Goal: Transaction & Acquisition: Purchase product/service

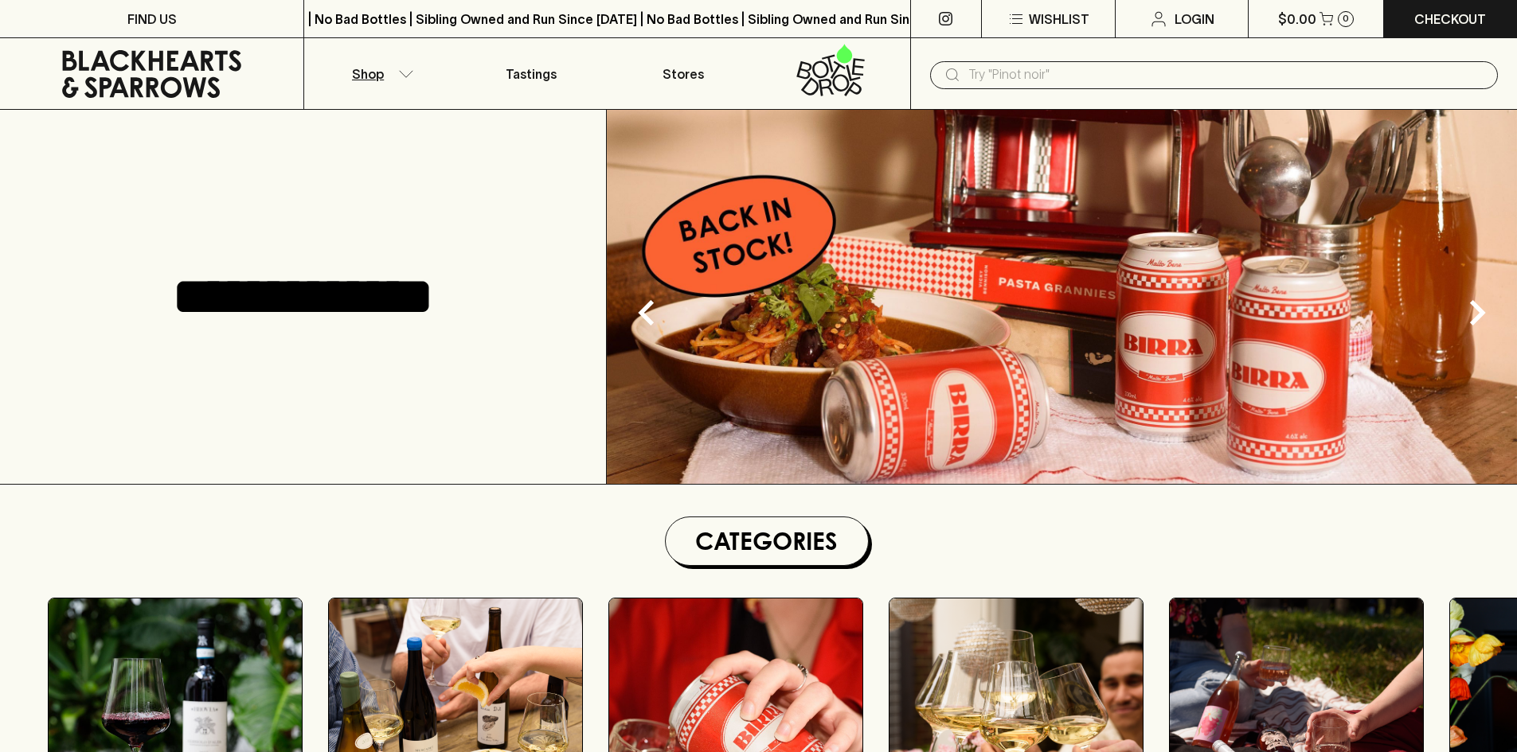
click at [392, 79] on button "Shop" at bounding box center [379, 73] width 151 height 71
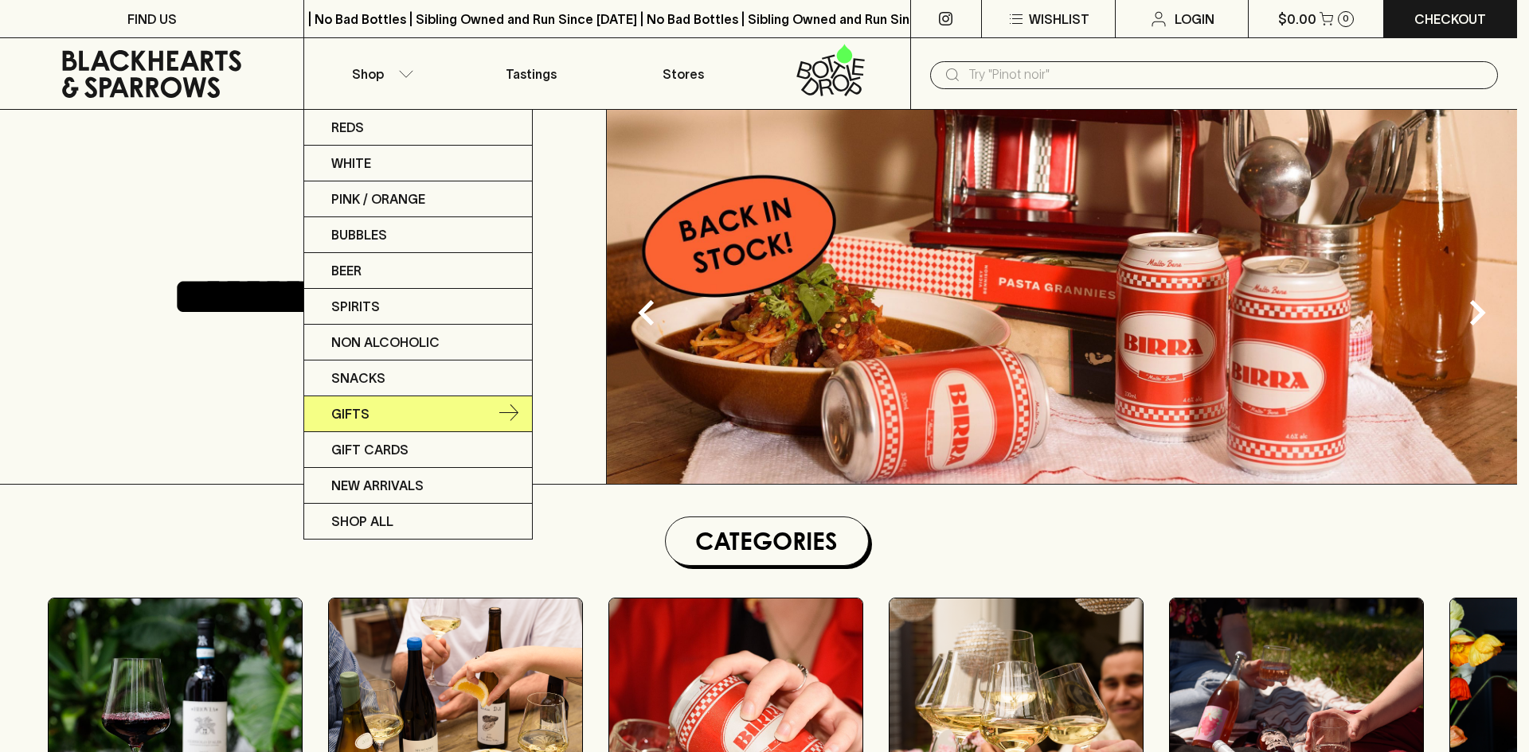
click at [371, 420] on link "Gifts" at bounding box center [418, 414] width 228 height 36
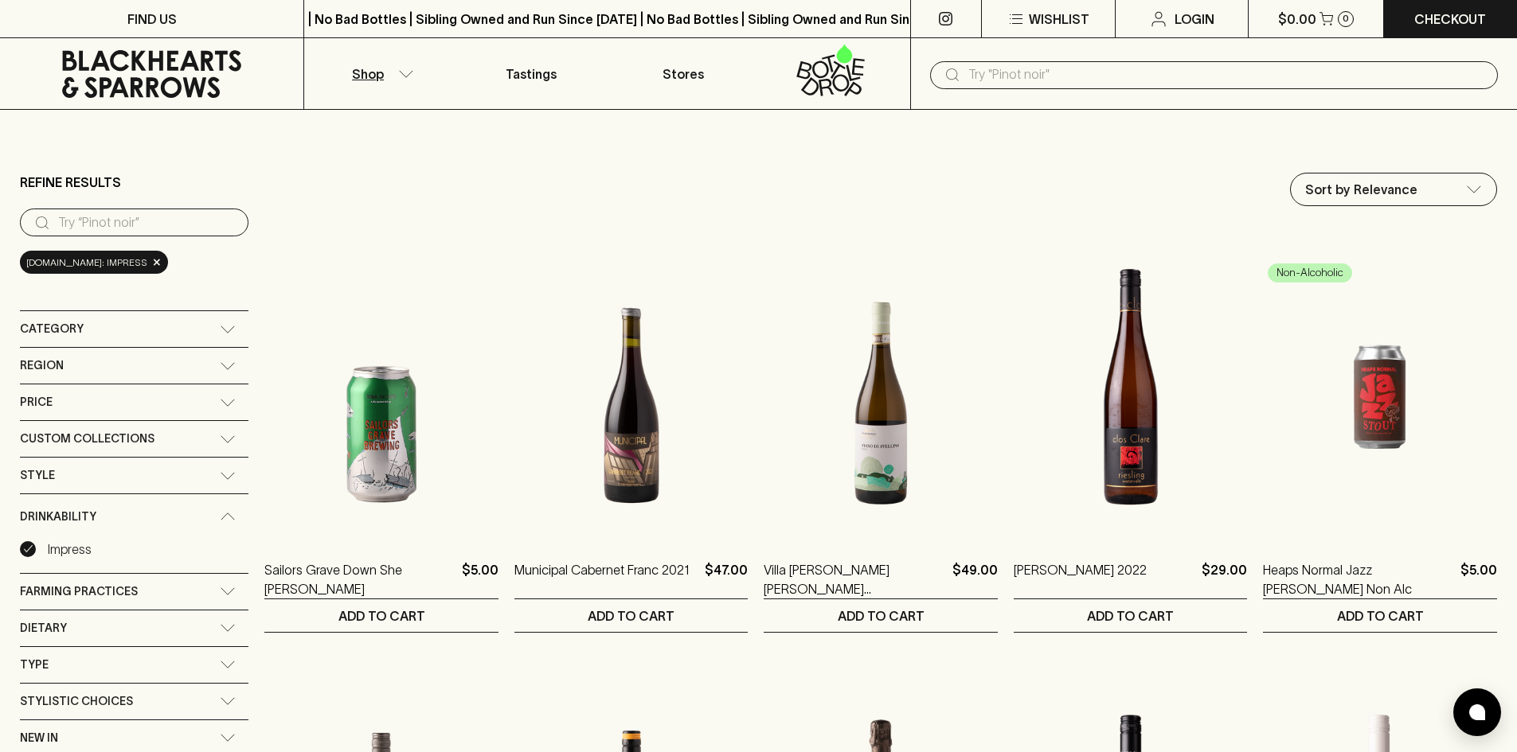
click at [1035, 71] on input "text" at bounding box center [1226, 74] width 517 height 25
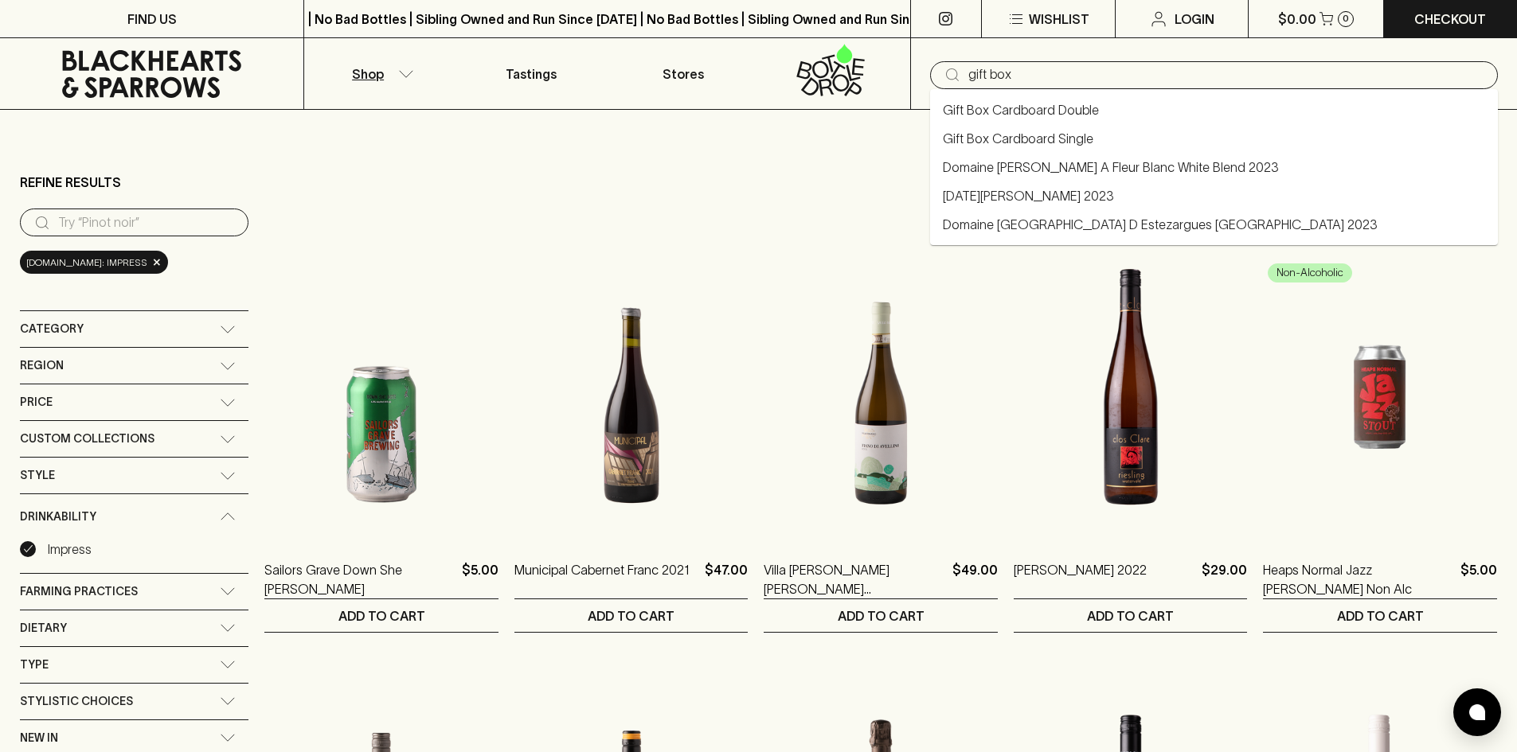
type input "gift box"
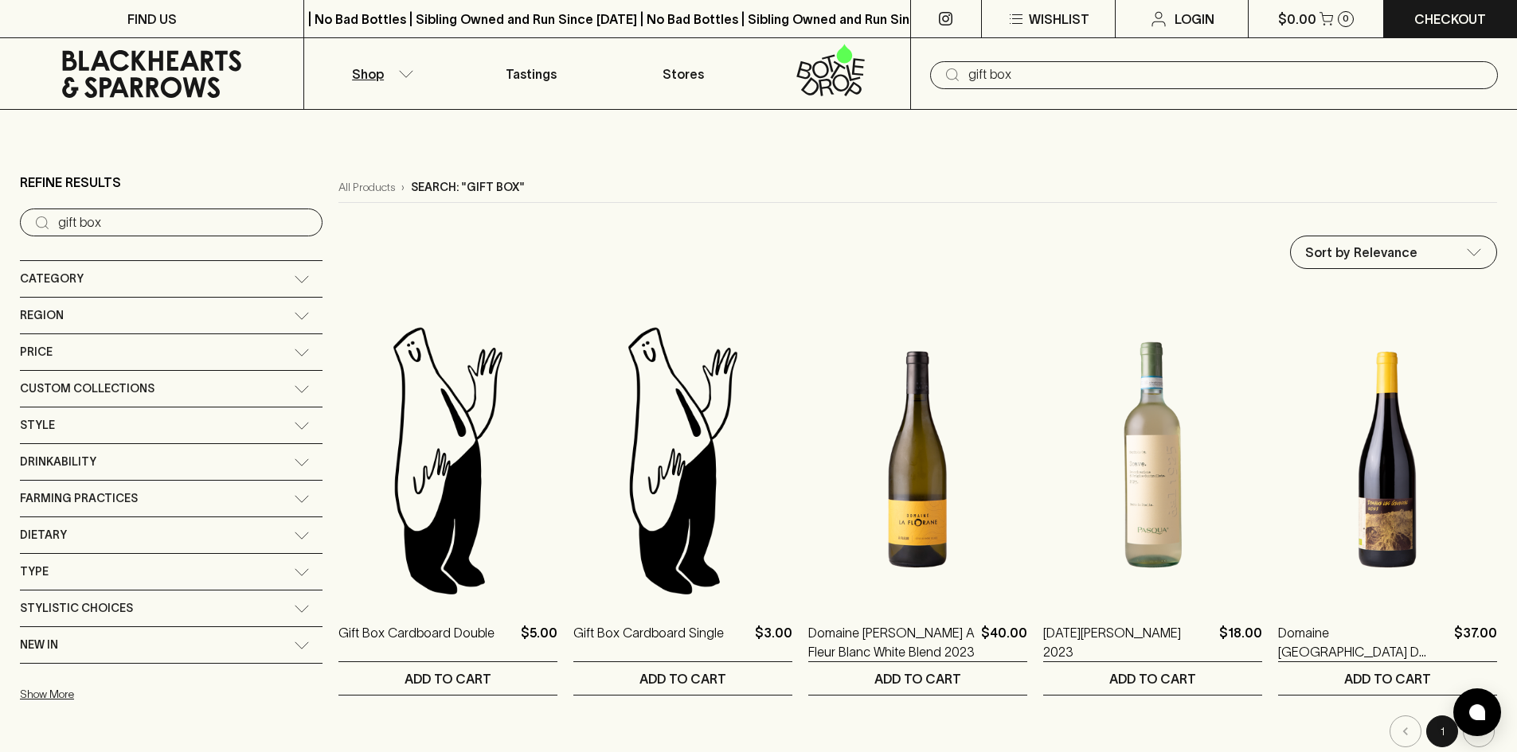
click at [1015, 72] on input "gift box" at bounding box center [1226, 74] width 517 height 25
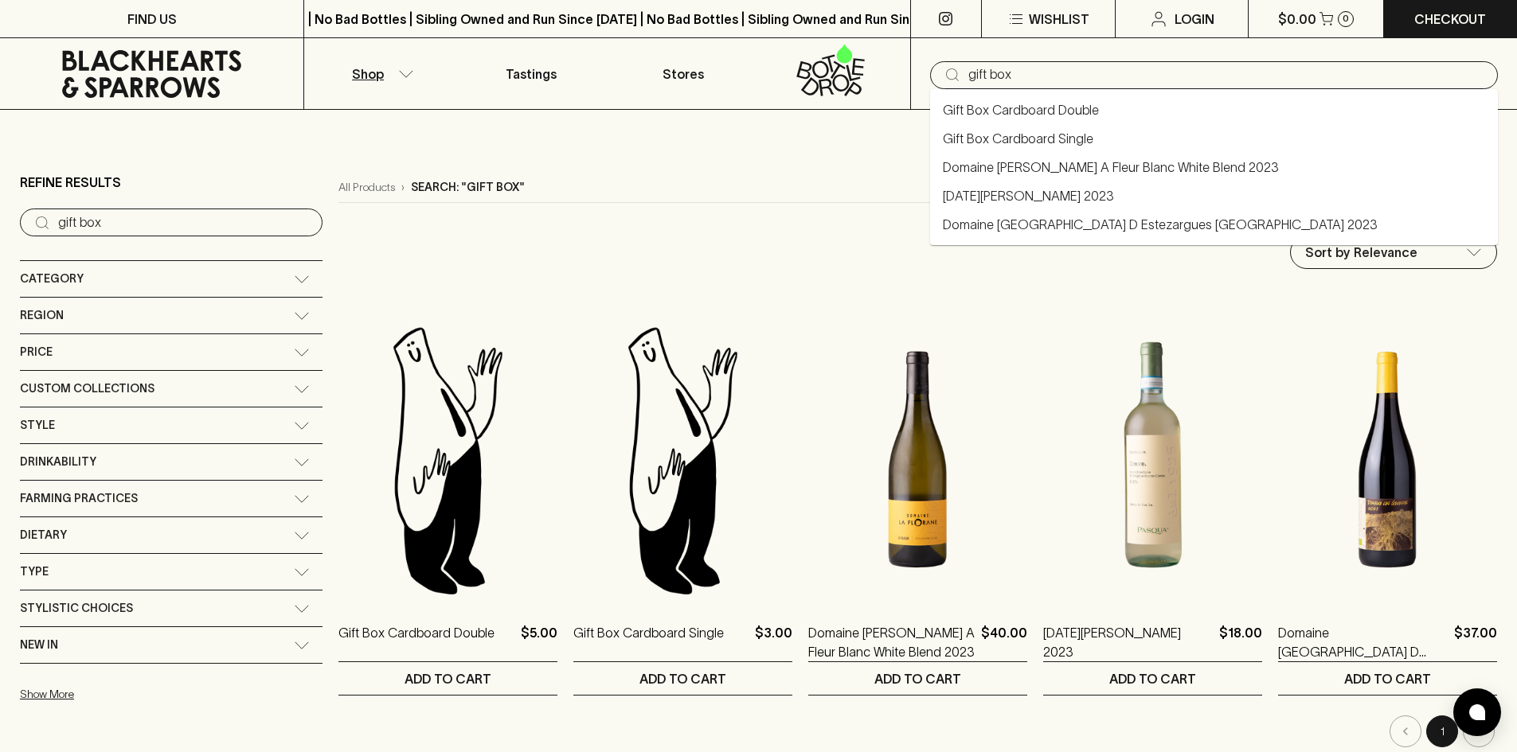
click at [1034, 111] on link "Gift Box Cardboard Double" at bounding box center [1021, 109] width 156 height 19
